Goal: Register for event/course

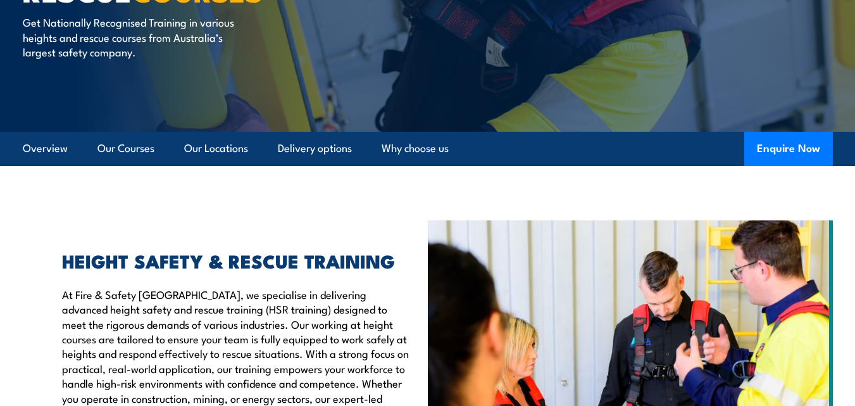
scroll to position [316, 0]
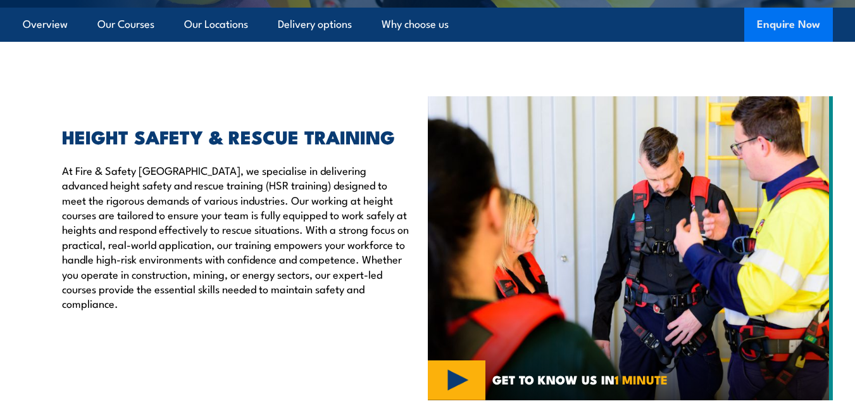
click at [797, 33] on button "Enquire Now" at bounding box center [788, 25] width 89 height 34
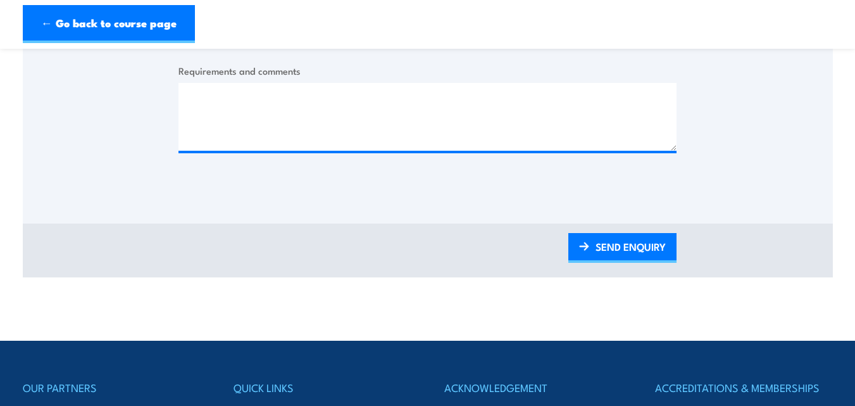
scroll to position [696, 0]
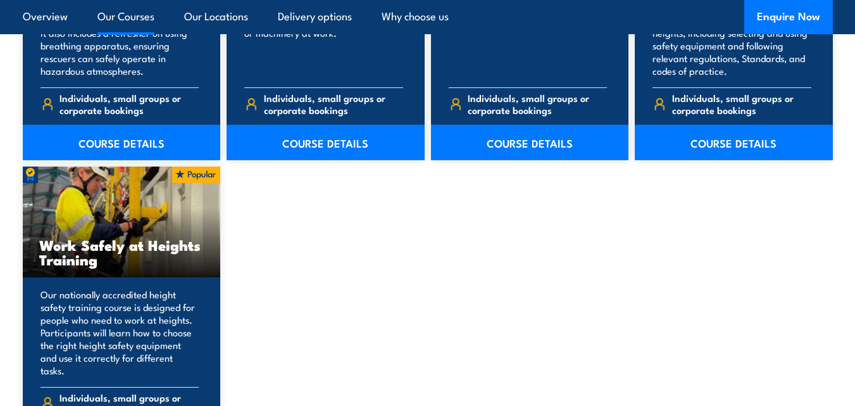
scroll to position [1518, 0]
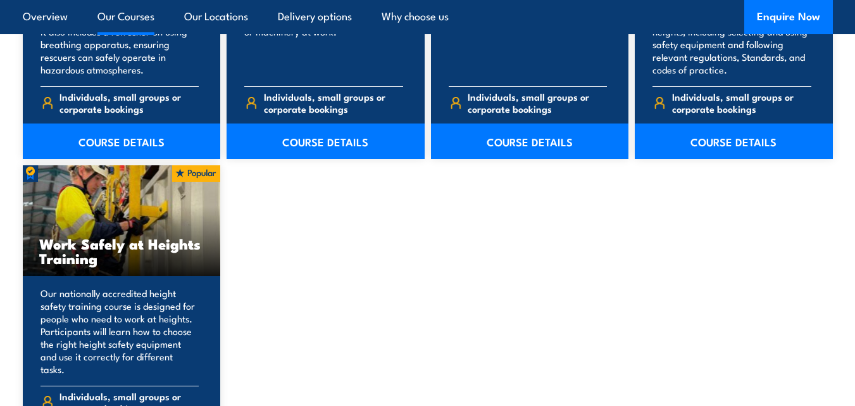
click at [59, 256] on h3 "Work Safely at Heights Training" at bounding box center [121, 250] width 165 height 29
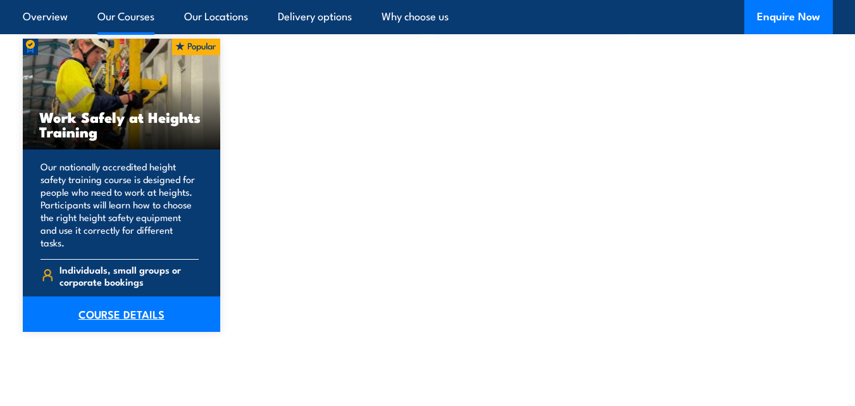
scroll to position [1582, 0]
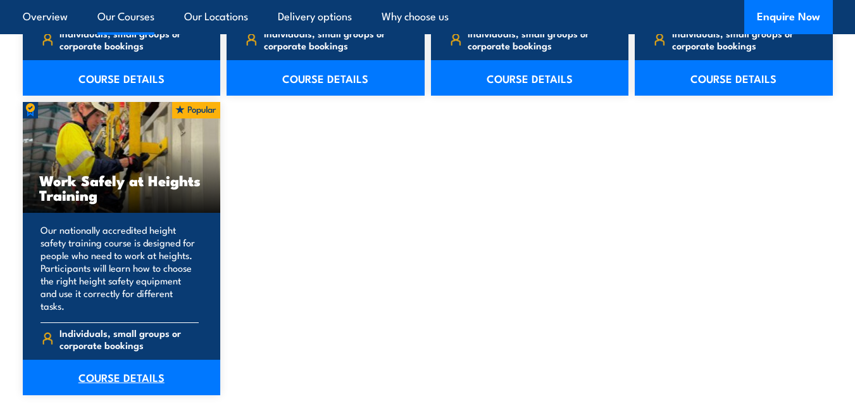
click at [143, 363] on link "COURSE DETAILS" at bounding box center [122, 376] width 198 height 35
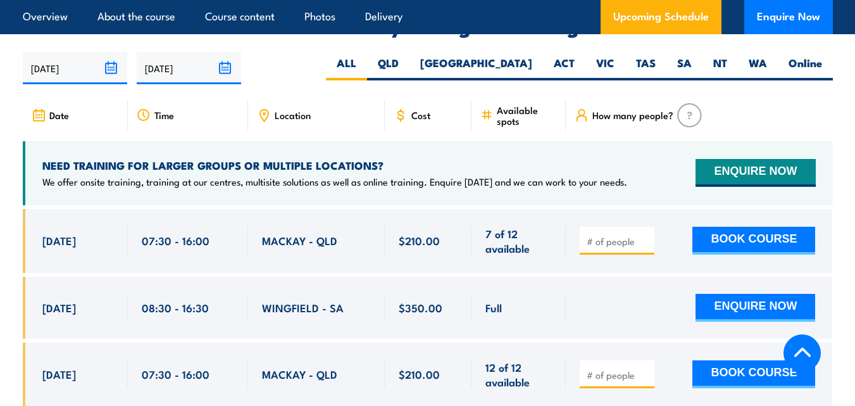
scroll to position [1898, 0]
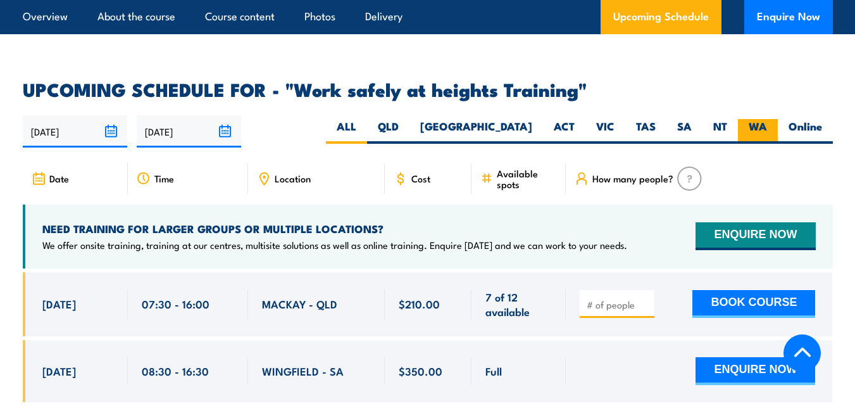
click at [761, 119] on label "WA" at bounding box center [758, 131] width 40 height 25
click at [767, 119] on input "WA" at bounding box center [771, 123] width 8 height 8
radio input "true"
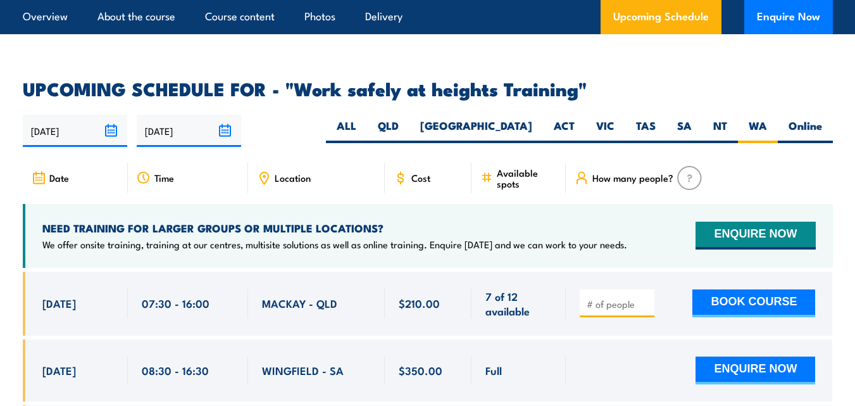
scroll to position [1898, 0]
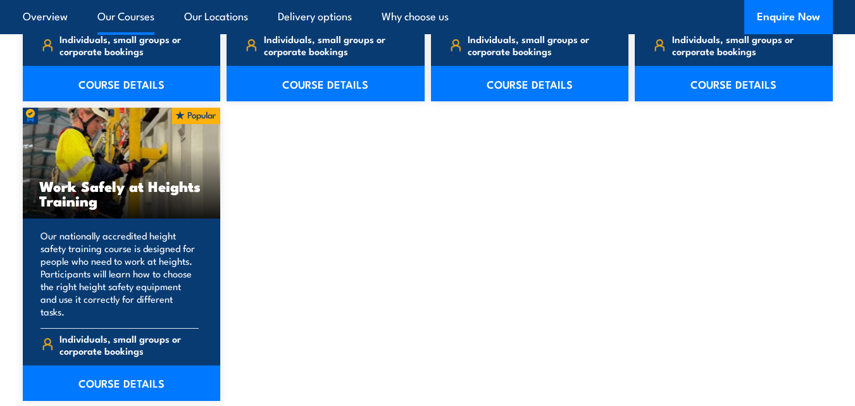
scroll to position [1582, 0]
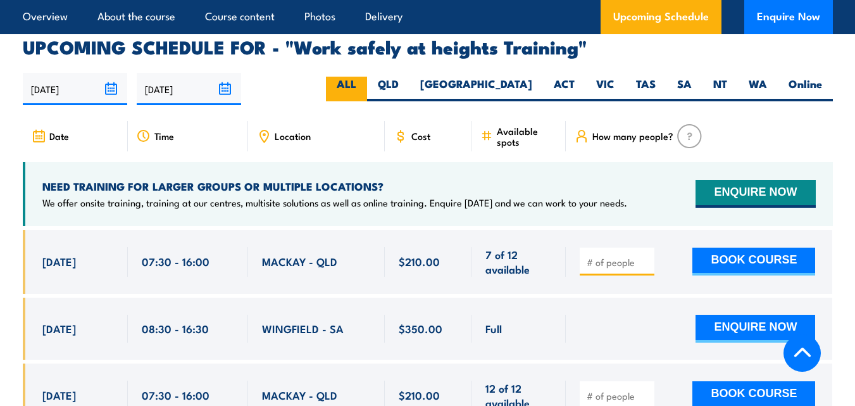
scroll to position [1835, 0]
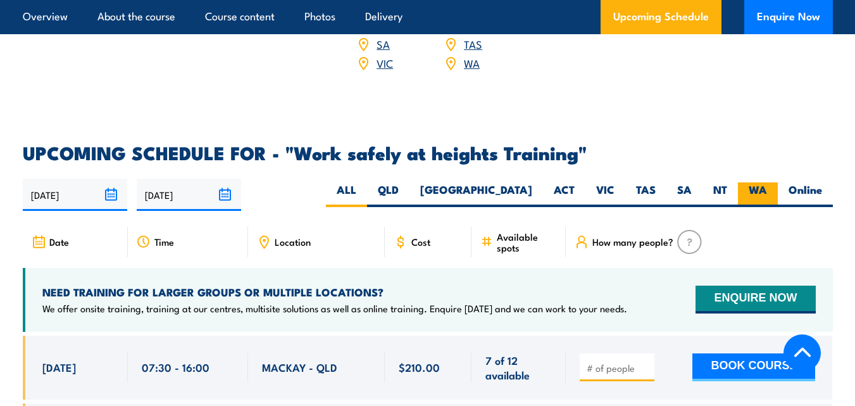
click at [747, 182] on label "WA" at bounding box center [758, 194] width 40 height 25
click at [767, 182] on input "WA" at bounding box center [771, 186] width 8 height 8
radio input "true"
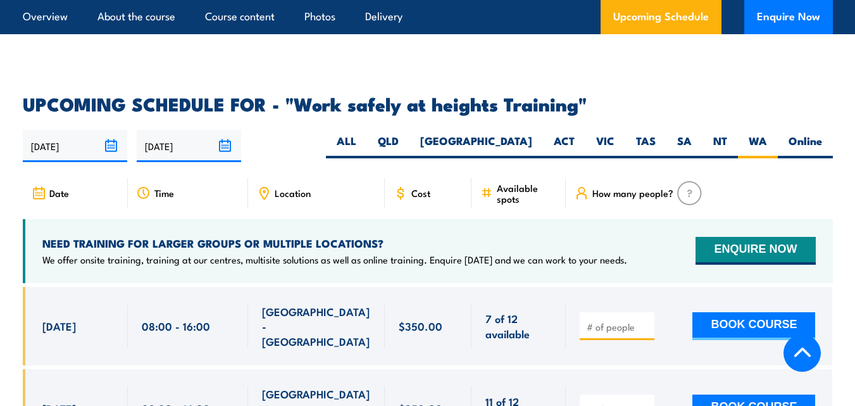
scroll to position [1959, 0]
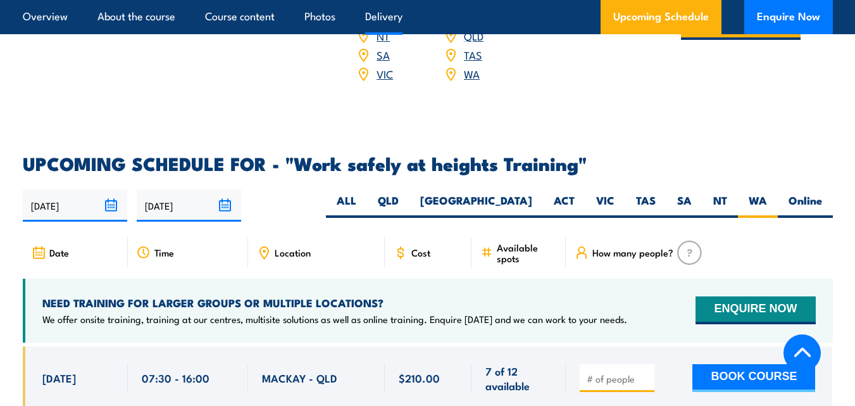
scroll to position [1835, 0]
